Goal: Navigation & Orientation: Find specific page/section

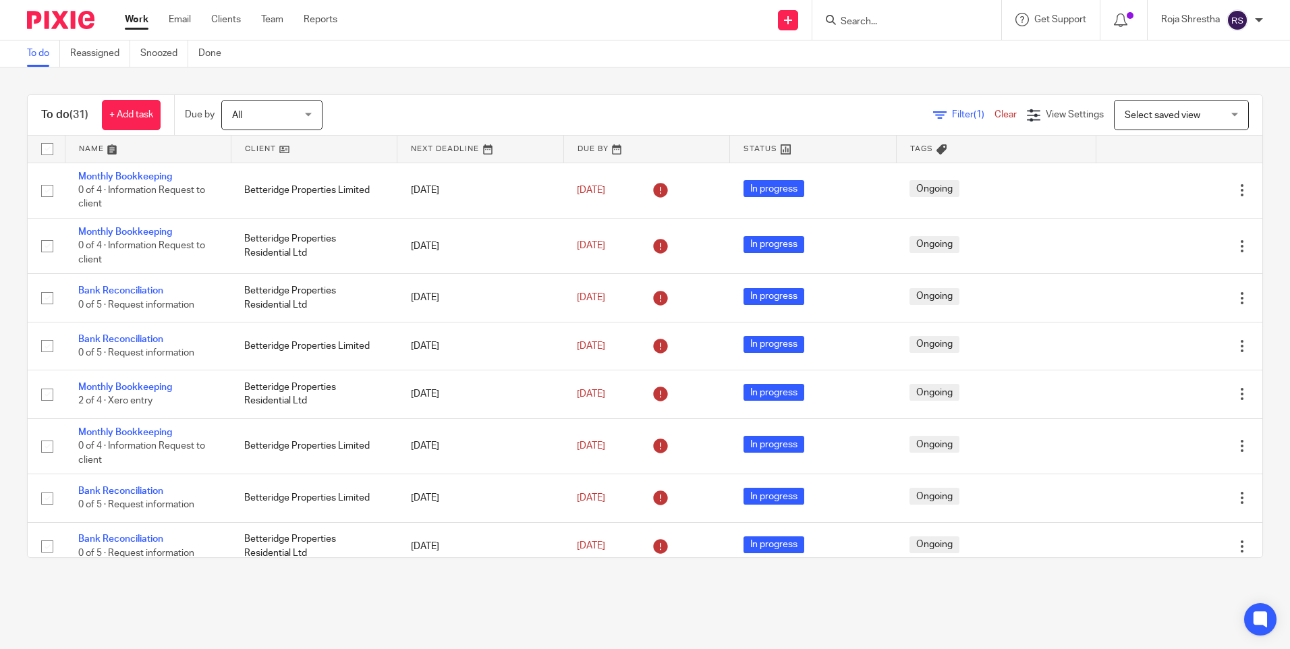
scroll to position [742, 0]
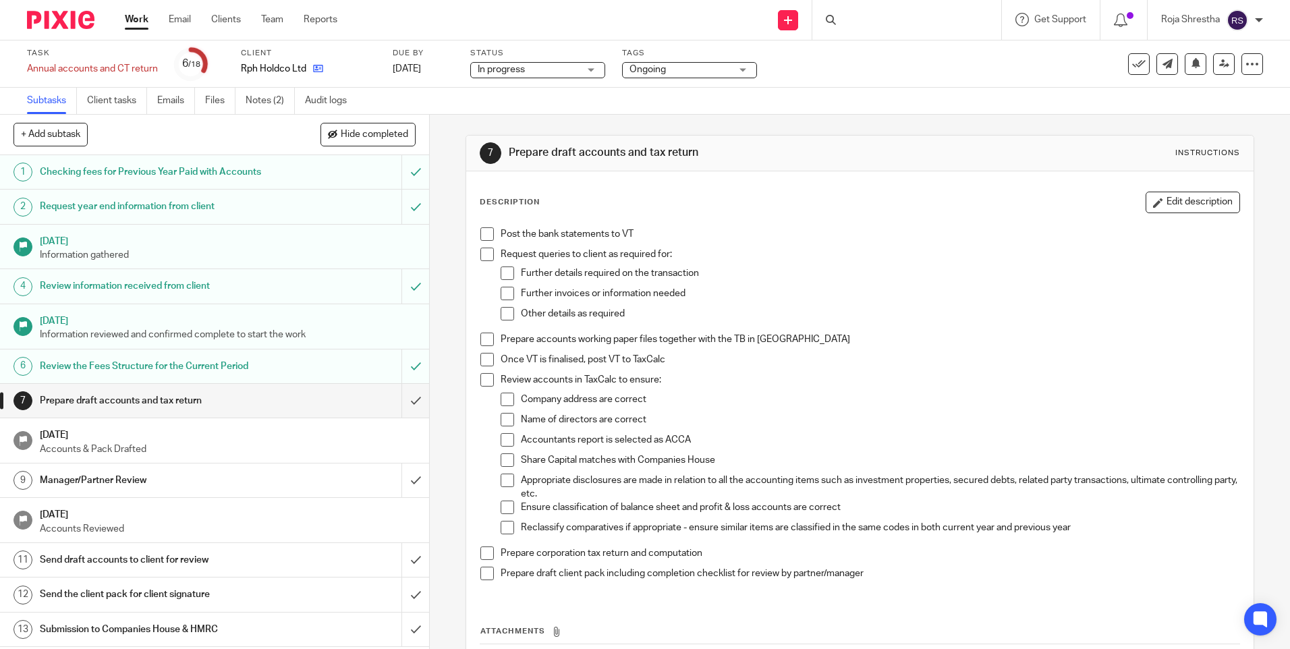
scroll to position [67, 0]
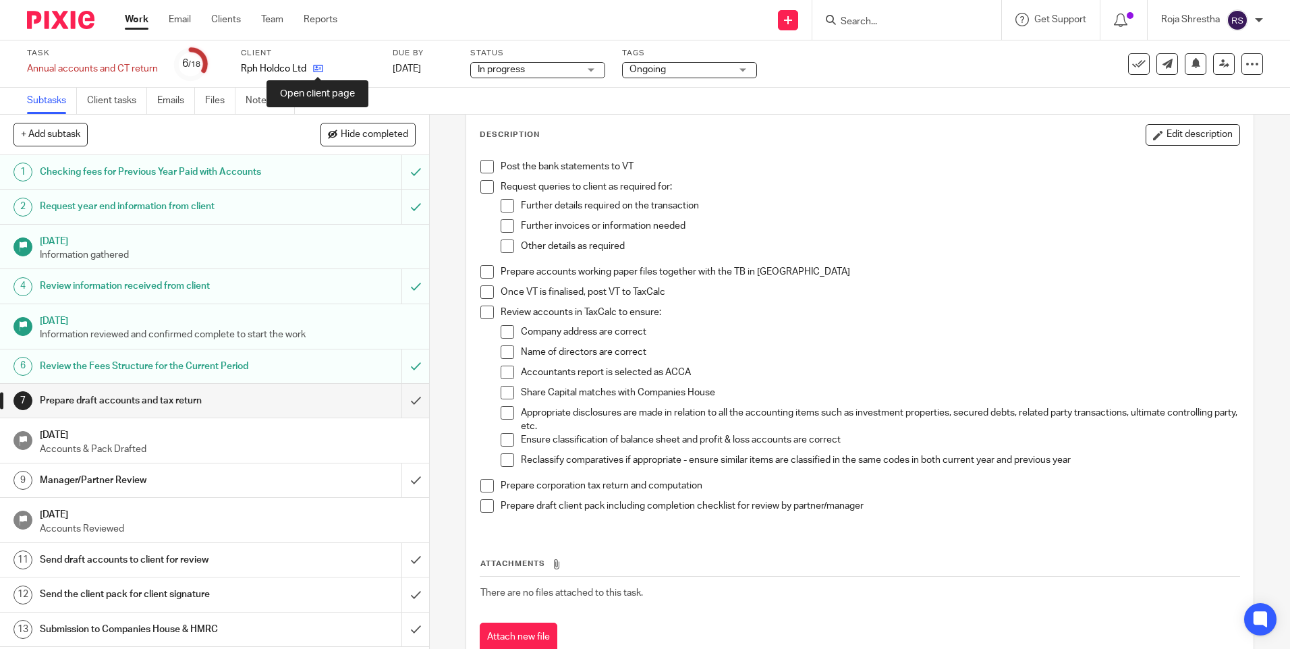
click at [318, 69] on icon at bounding box center [318, 68] width 10 height 10
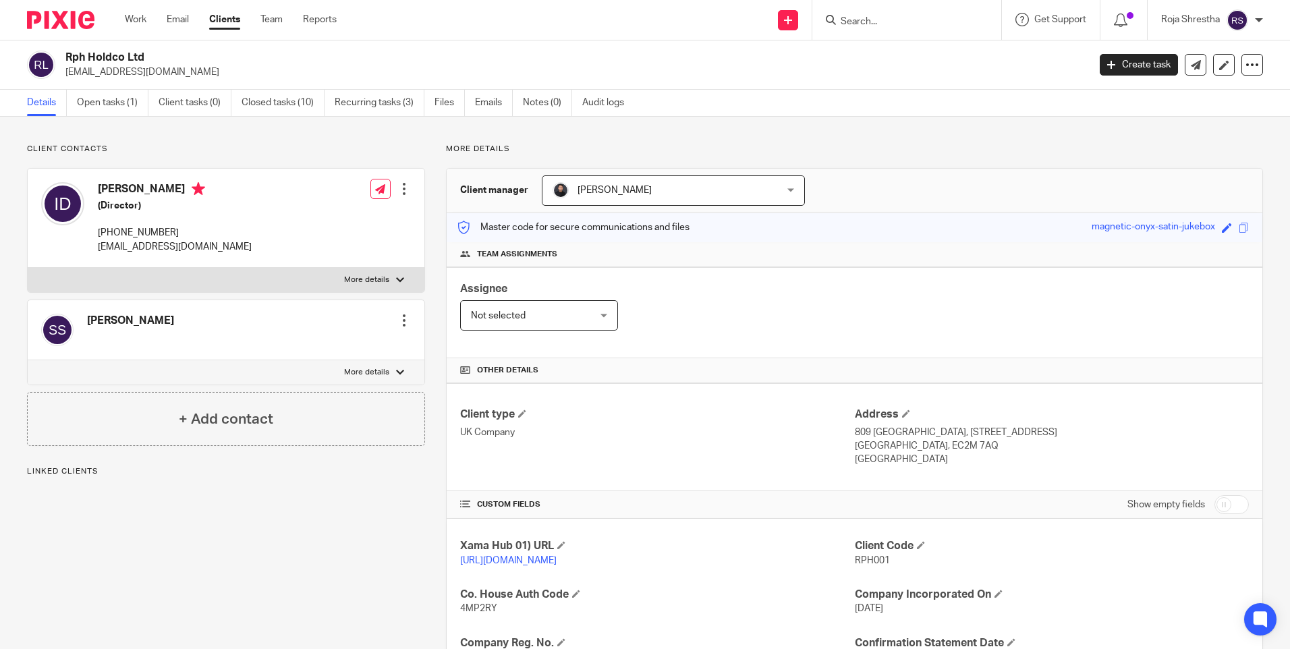
scroll to position [271, 0]
